Goal: Check status: Check status

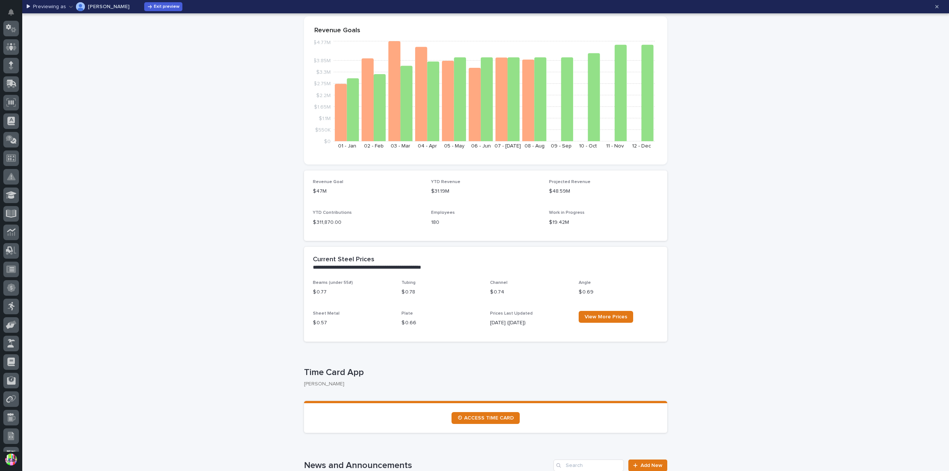
scroll to position [952, 0]
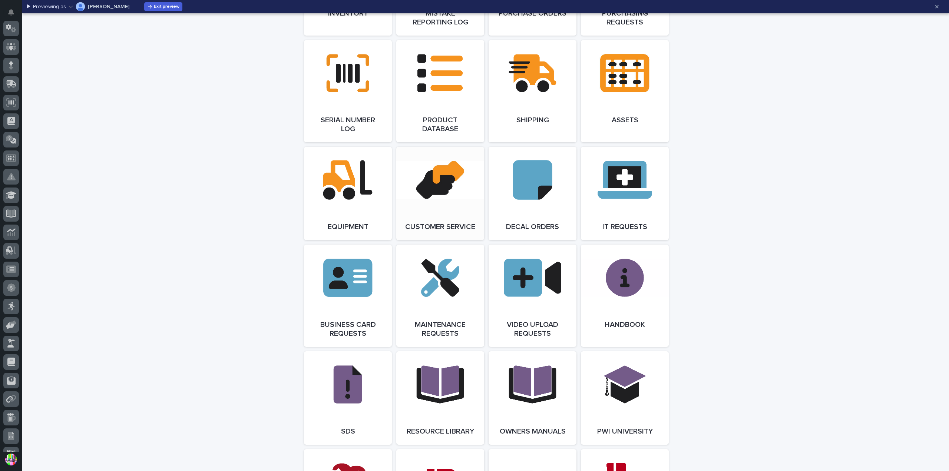
click at [444, 189] on link "Open Link" at bounding box center [440, 193] width 88 height 93
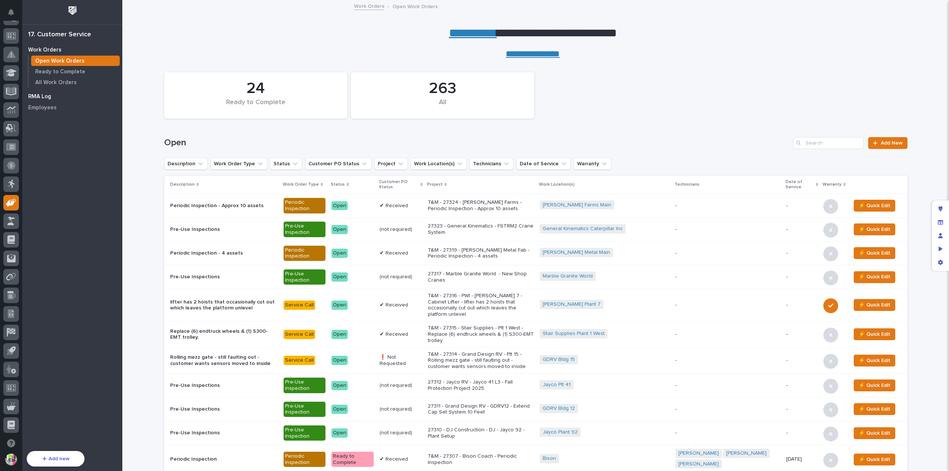
click at [50, 93] on p "RMA Log" at bounding box center [39, 96] width 23 height 7
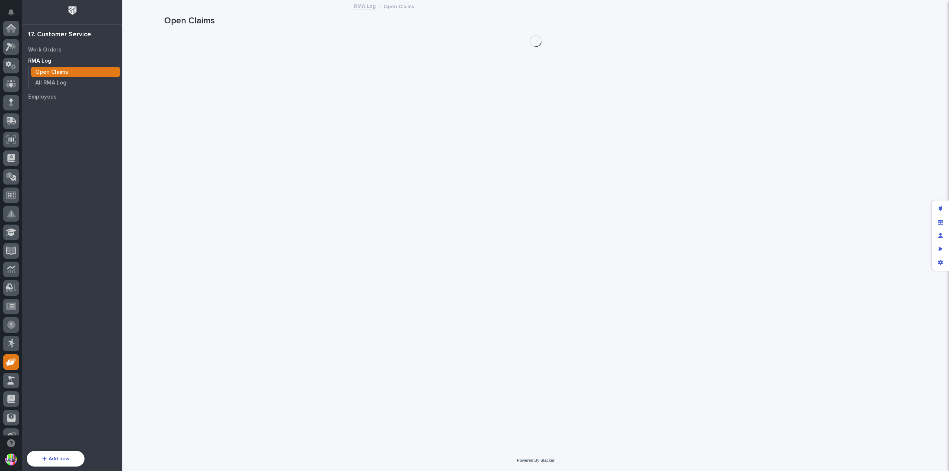
scroll to position [159, 0]
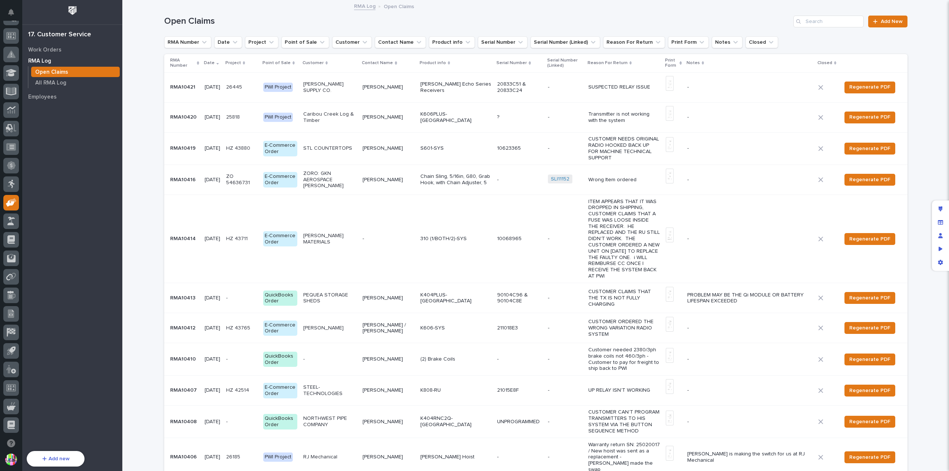
click at [182, 84] on p "RMA10421" at bounding box center [183, 87] width 27 height 8
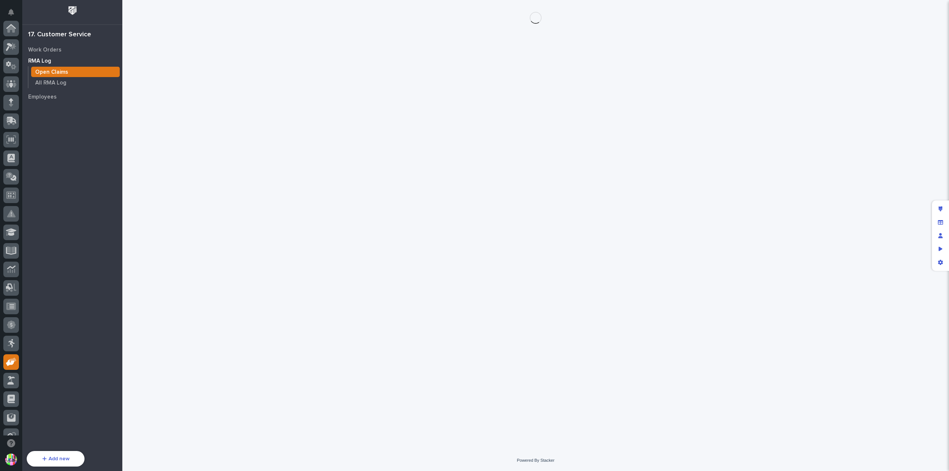
scroll to position [159, 0]
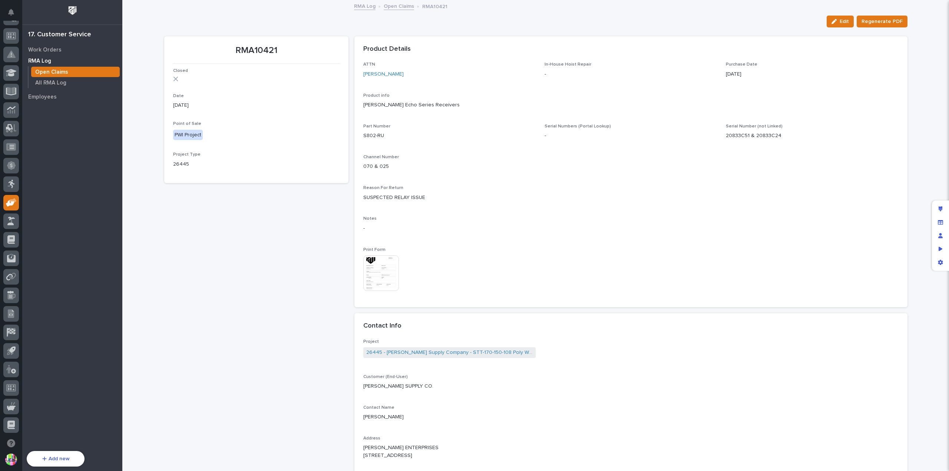
click at [376, 269] on img at bounding box center [381, 273] width 36 height 36
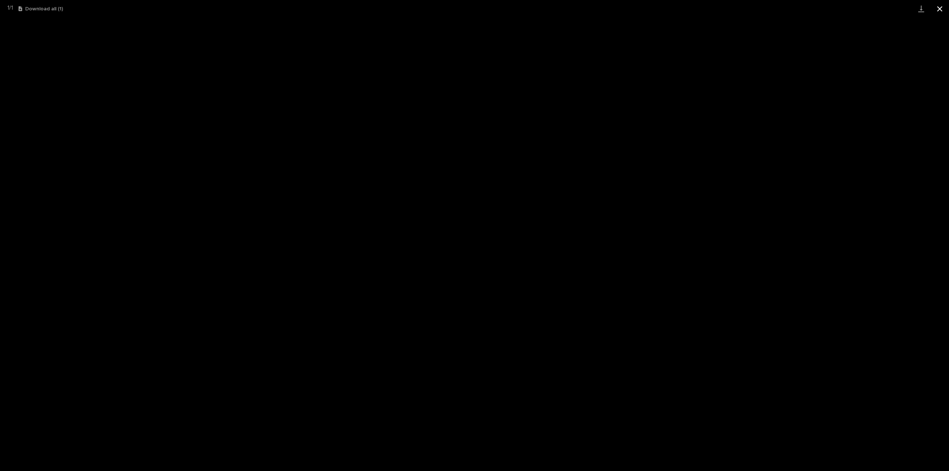
click at [937, 12] on button "Close gallery" at bounding box center [939, 8] width 19 height 17
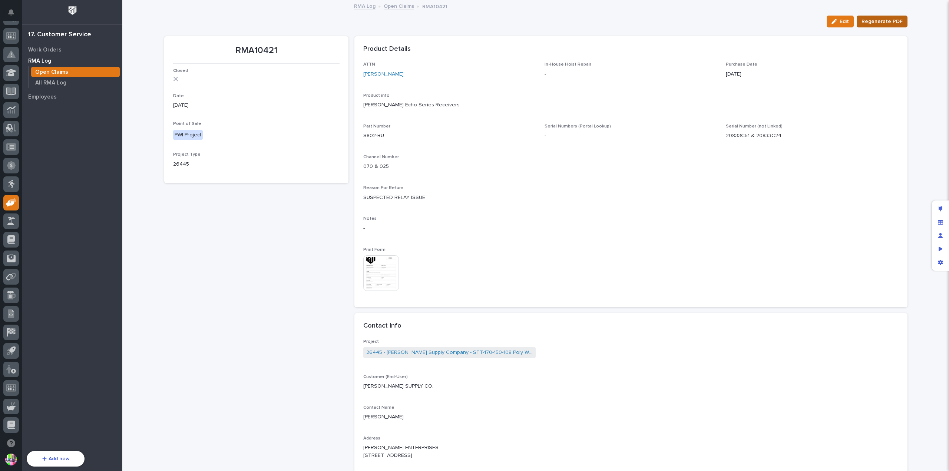
click at [873, 21] on span "Regenerate PDF" at bounding box center [881, 21] width 41 height 9
